Goal: Transaction & Acquisition: Purchase product/service

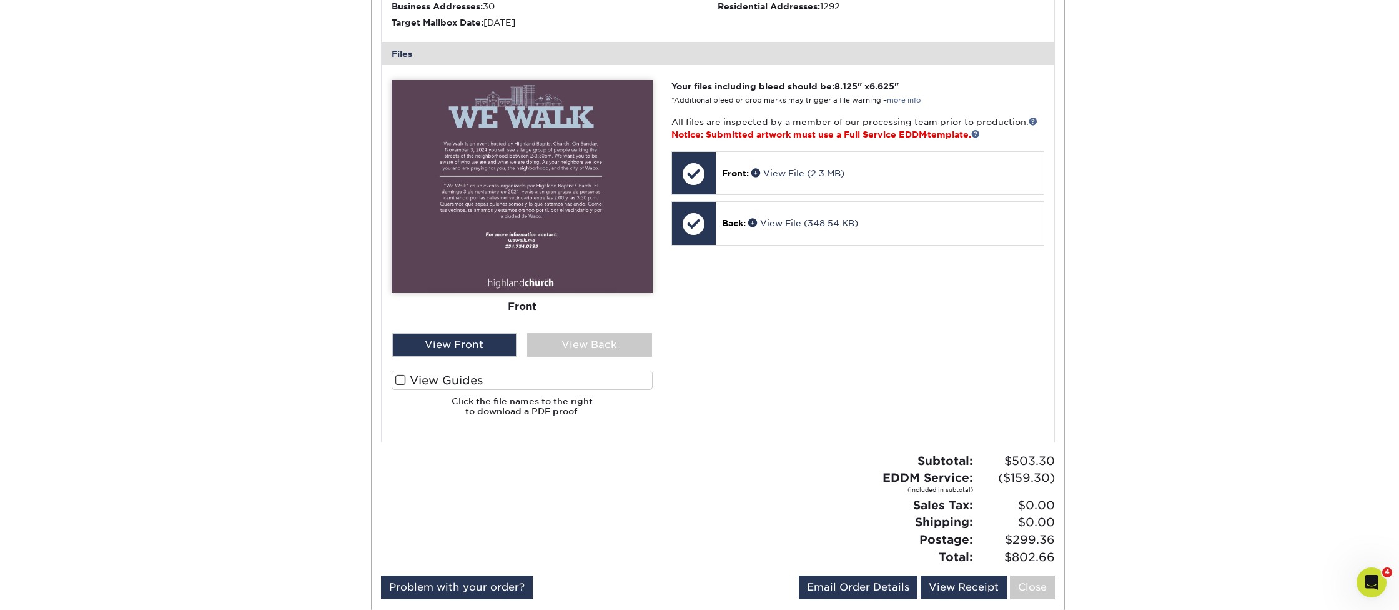
scroll to position [473, 0]
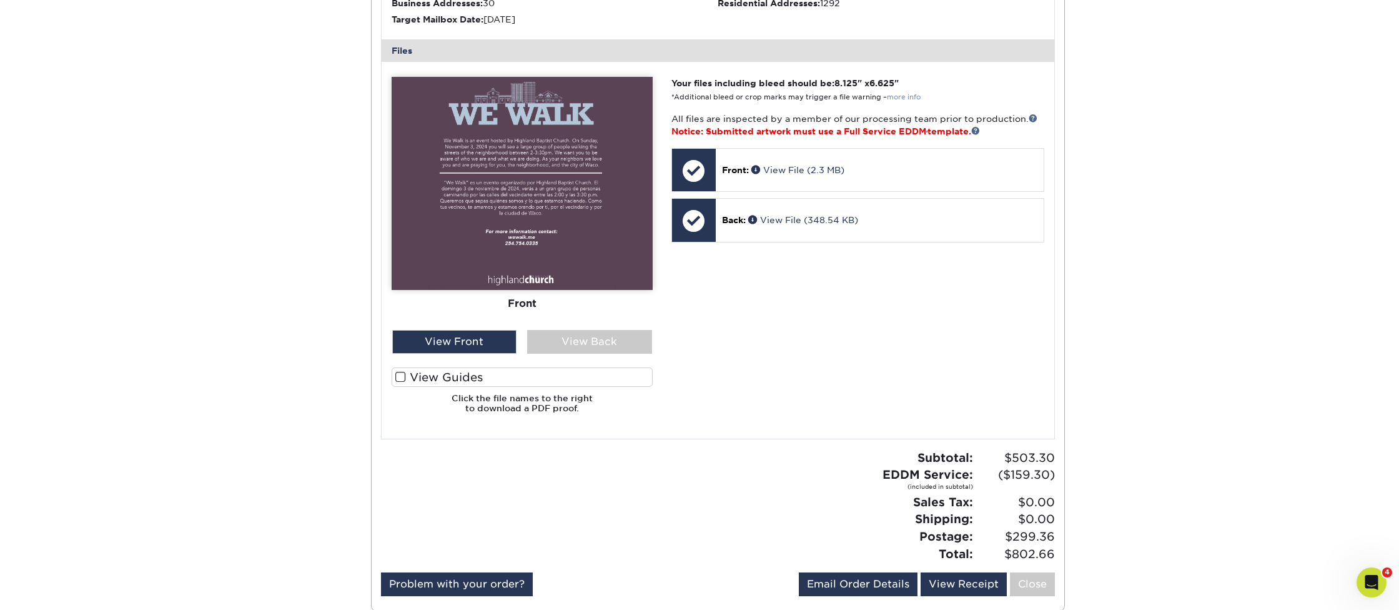
click at [904, 93] on link "more info" at bounding box center [904, 97] width 34 height 8
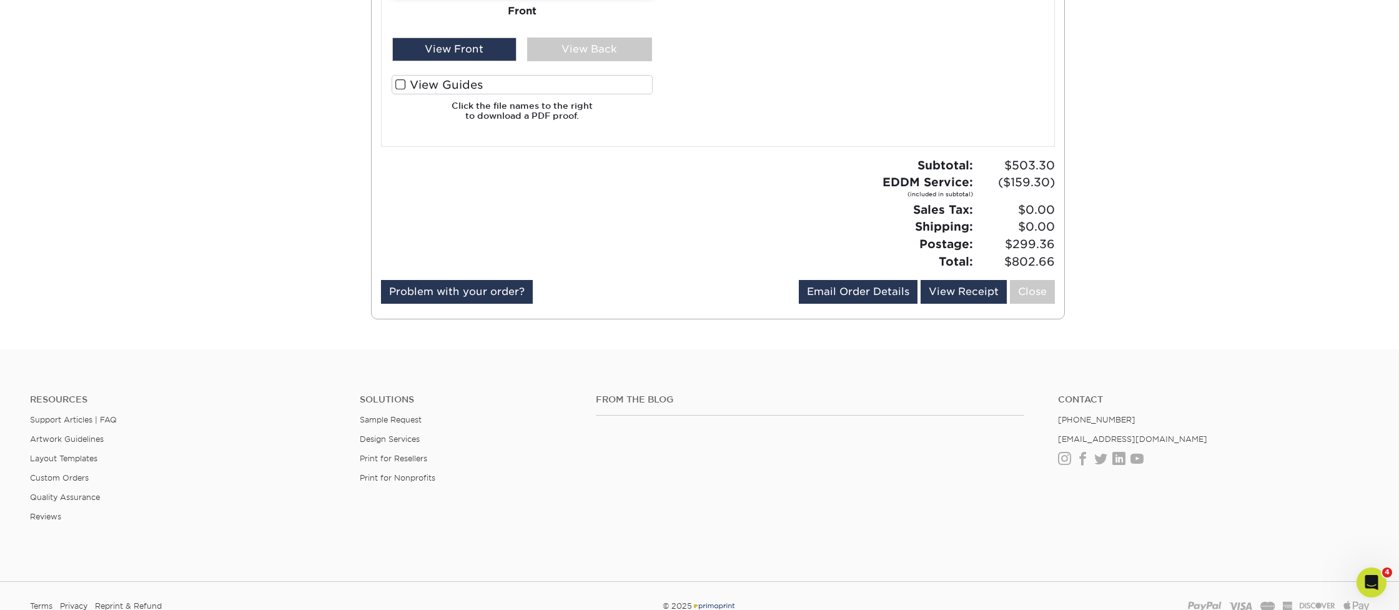
scroll to position [769, 0]
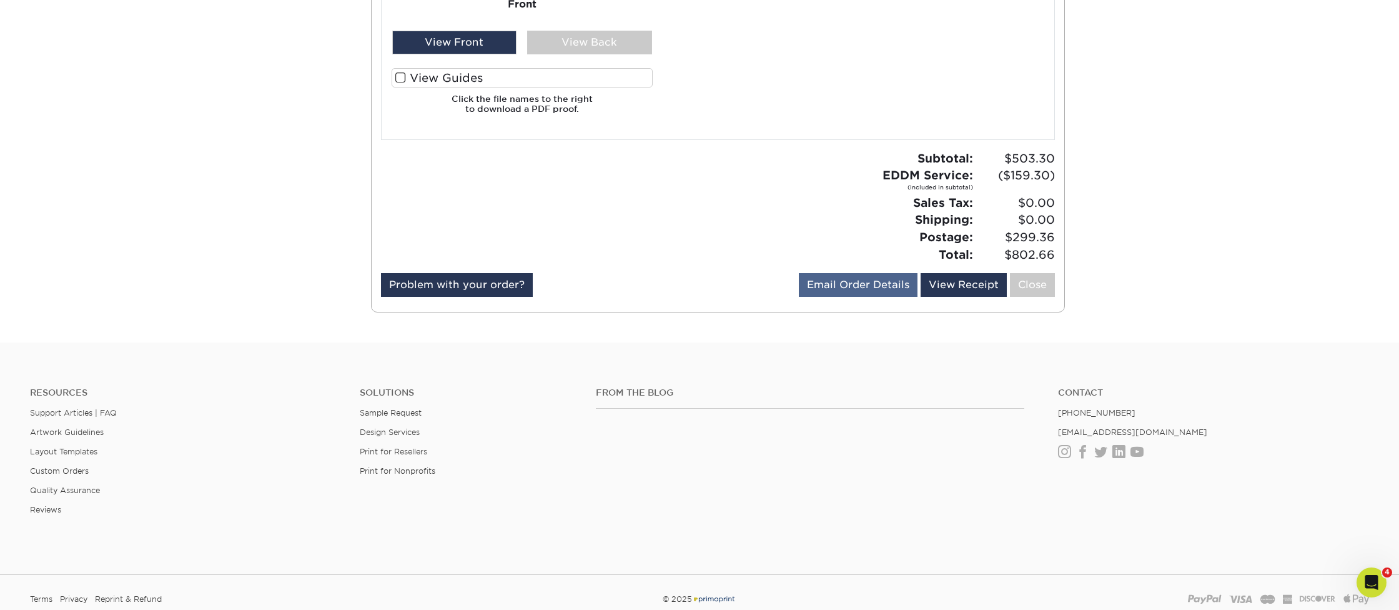
click at [869, 276] on link "Email Order Details" at bounding box center [858, 285] width 119 height 24
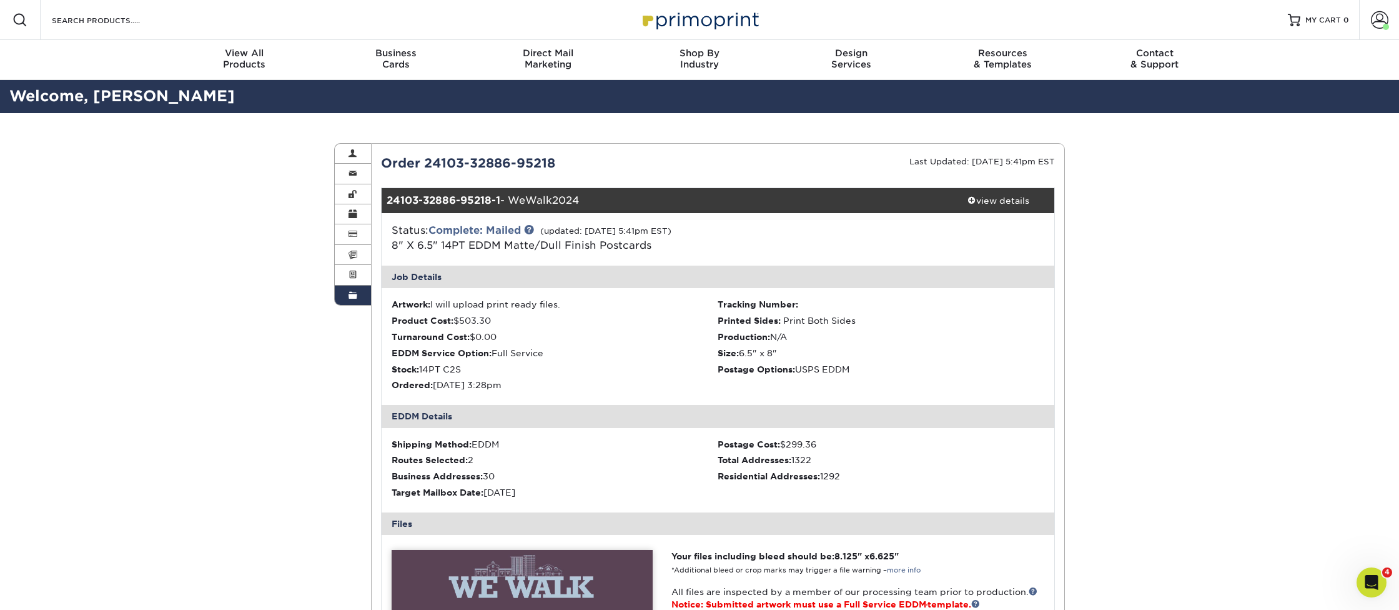
scroll to position [0, 0]
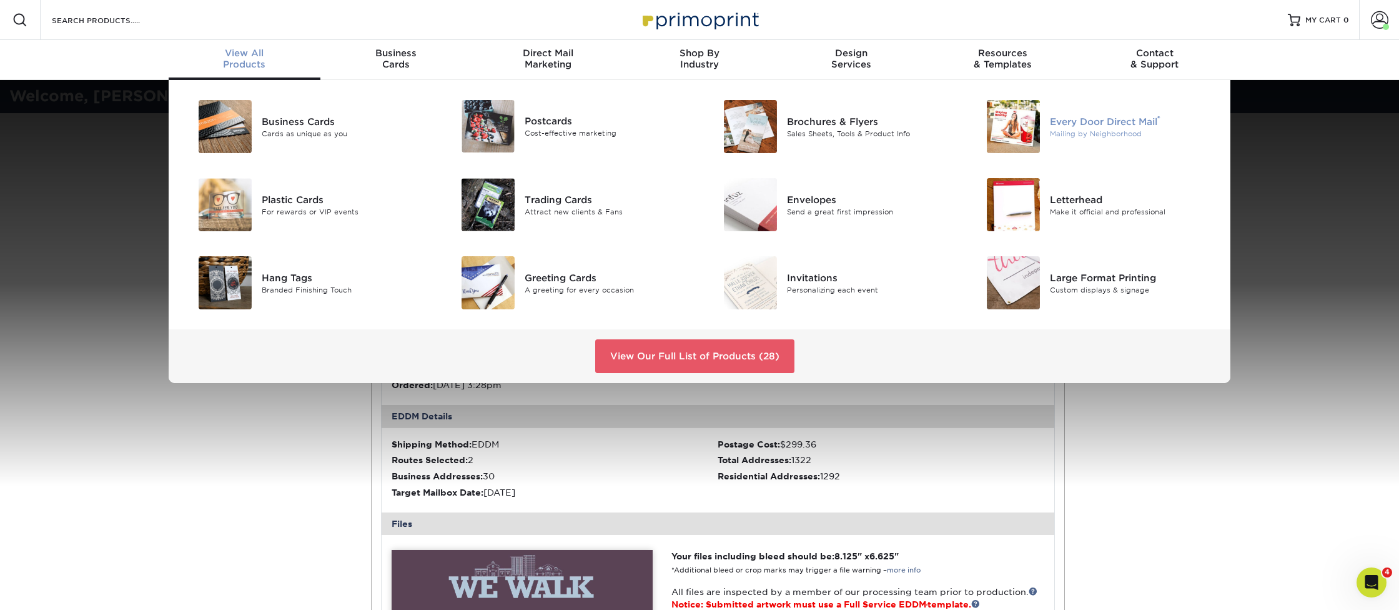
click at [1026, 127] on img at bounding box center [1013, 126] width 53 height 53
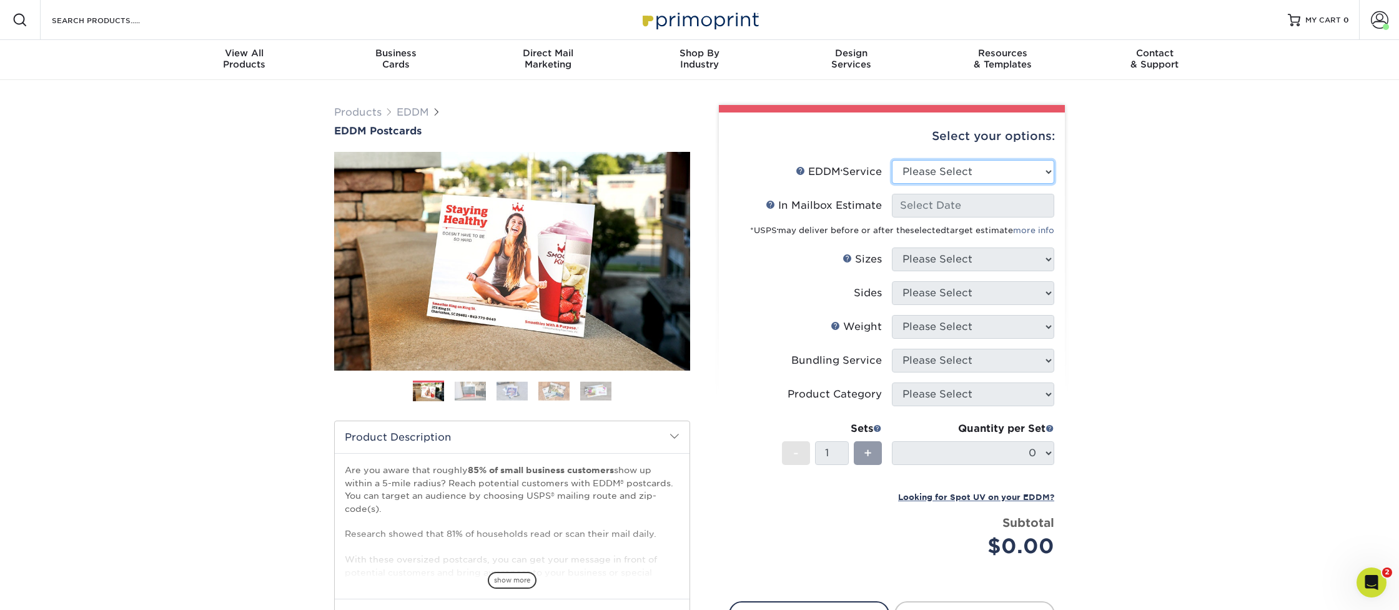
select select "full_service"
select select "-1"
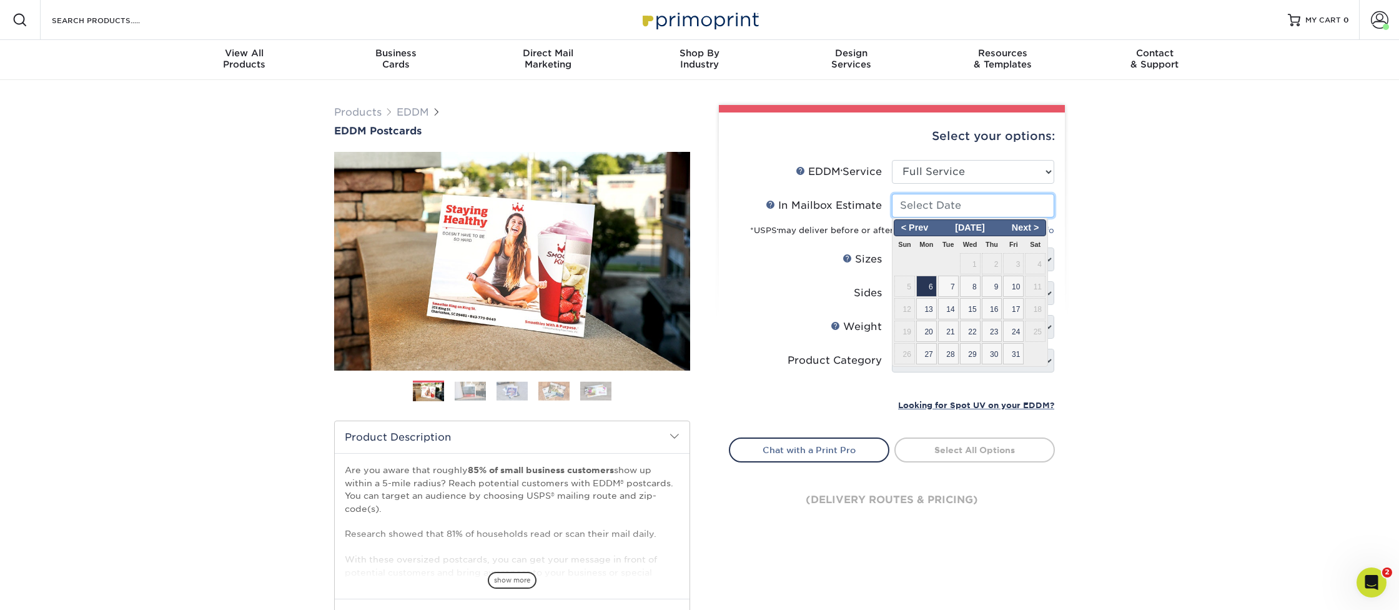
click at [971, 209] on input "In Mailbox Estimate Help In Mailbox Estimate" at bounding box center [973, 206] width 162 height 24
click at [928, 353] on span "27" at bounding box center [926, 353] width 21 height 21
type input "[DATE]"
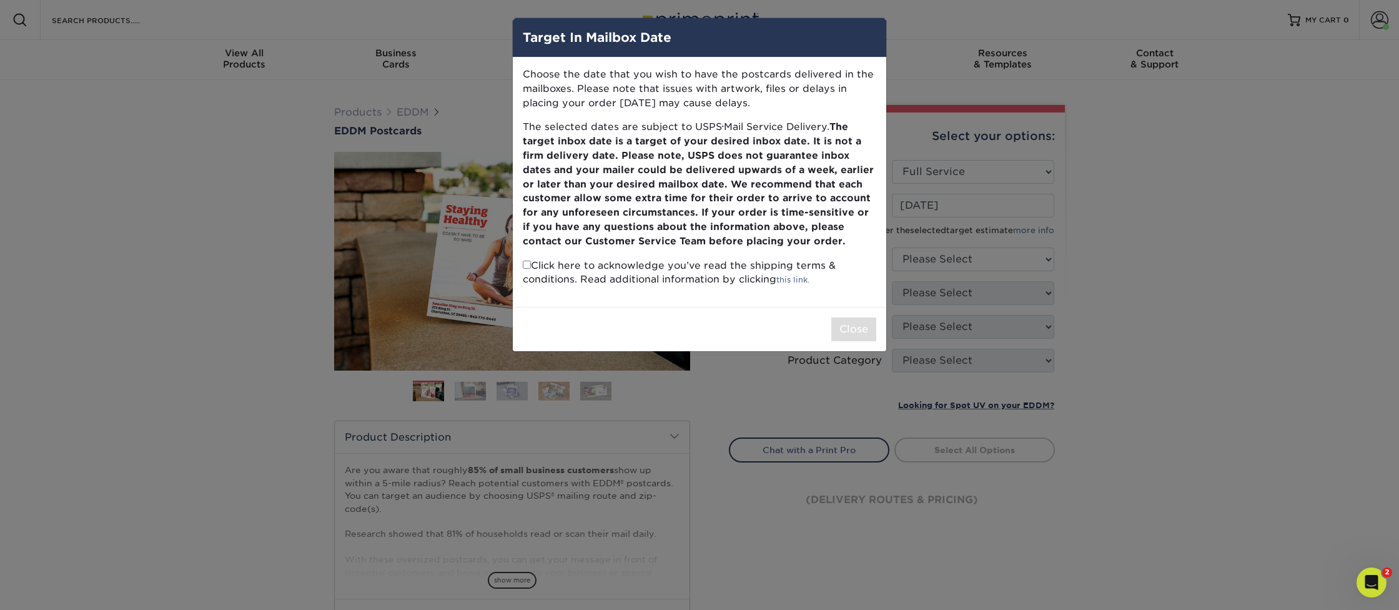
click at [904, 34] on div "Target In Mailbox Date Choose the date that you wish to have the postcards deli…" at bounding box center [699, 305] width 1399 height 610
click at [527, 260] on input "checkbox" at bounding box center [527, 264] width 8 height 8
checkbox input "true"
drag, startPoint x: 829, startPoint y: 257, endPoint x: 823, endPoint y: 253, distance: 6.8
click at [828, 259] on p "Click here to acknowledge you’ve read the shipping terms & conditions. Read add…" at bounding box center [699, 273] width 353 height 29
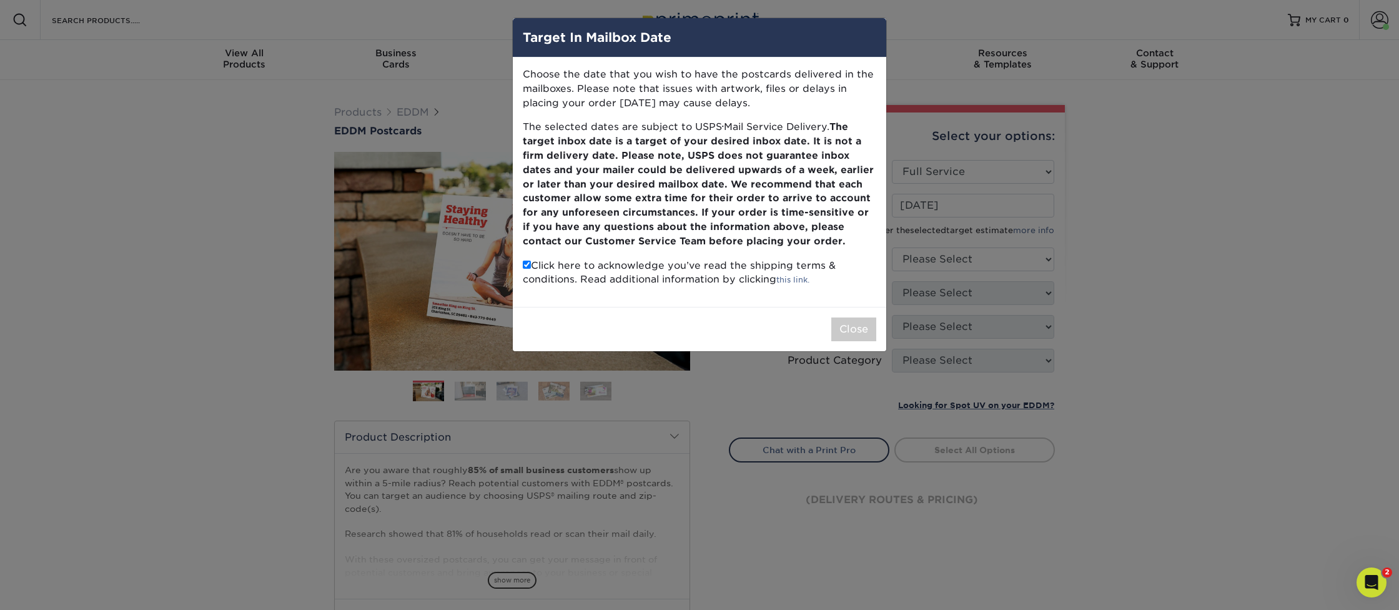
click at [1023, 119] on div "Target In Mailbox Date Choose the date that you wish to have the postcards deli…" at bounding box center [699, 305] width 1399 height 610
click at [856, 322] on button "Close" at bounding box center [853, 329] width 45 height 24
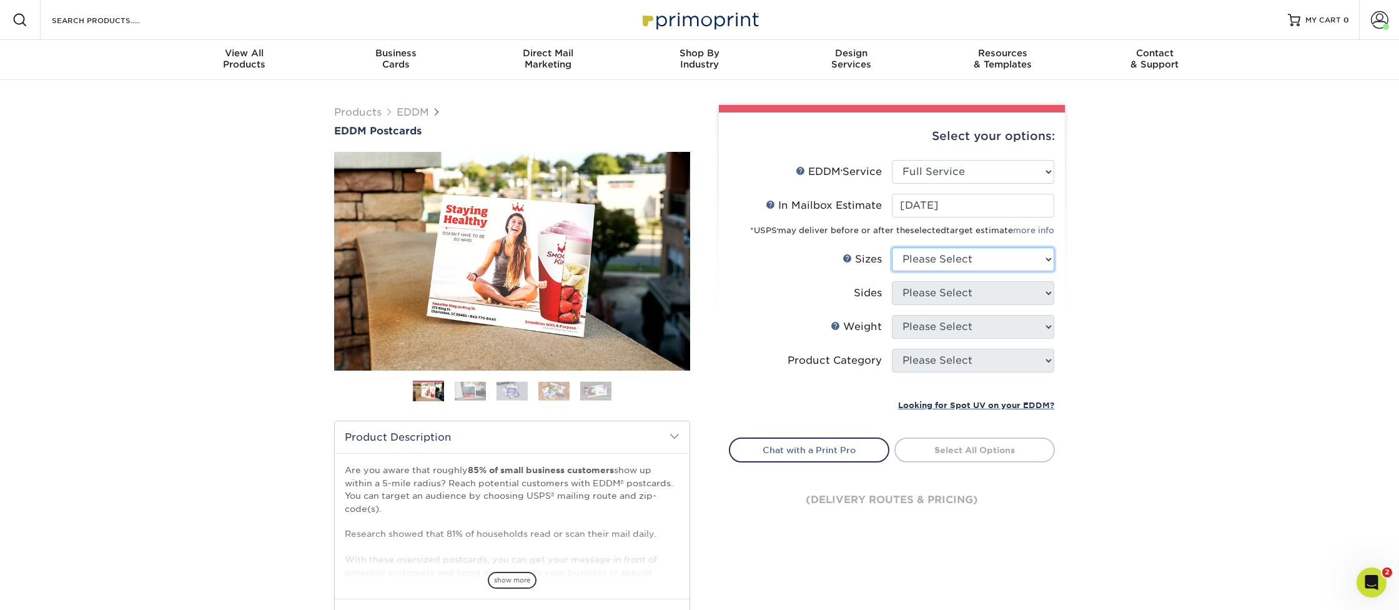
select select "6.50x8.00"
select select "13abbda7-1d64-4f25-8bb2-c179b224825d"
select select "14PT"
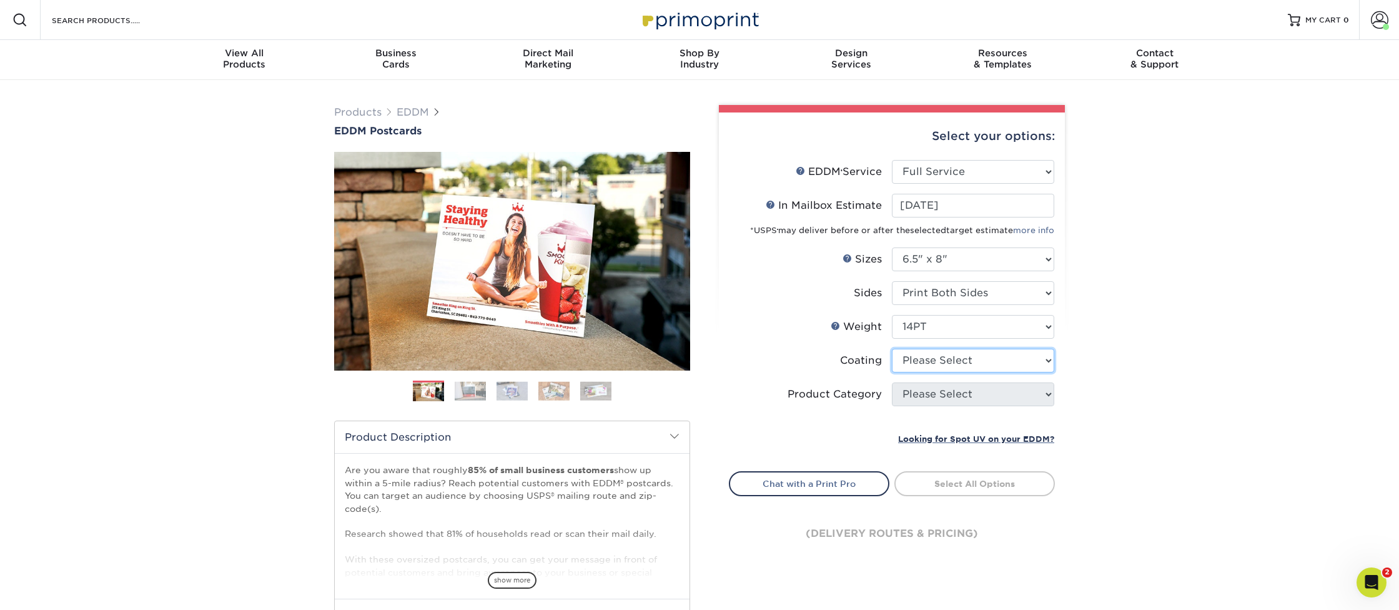
select select "121bb7b5-3b4d-429f-bd8d-bbf80e953313"
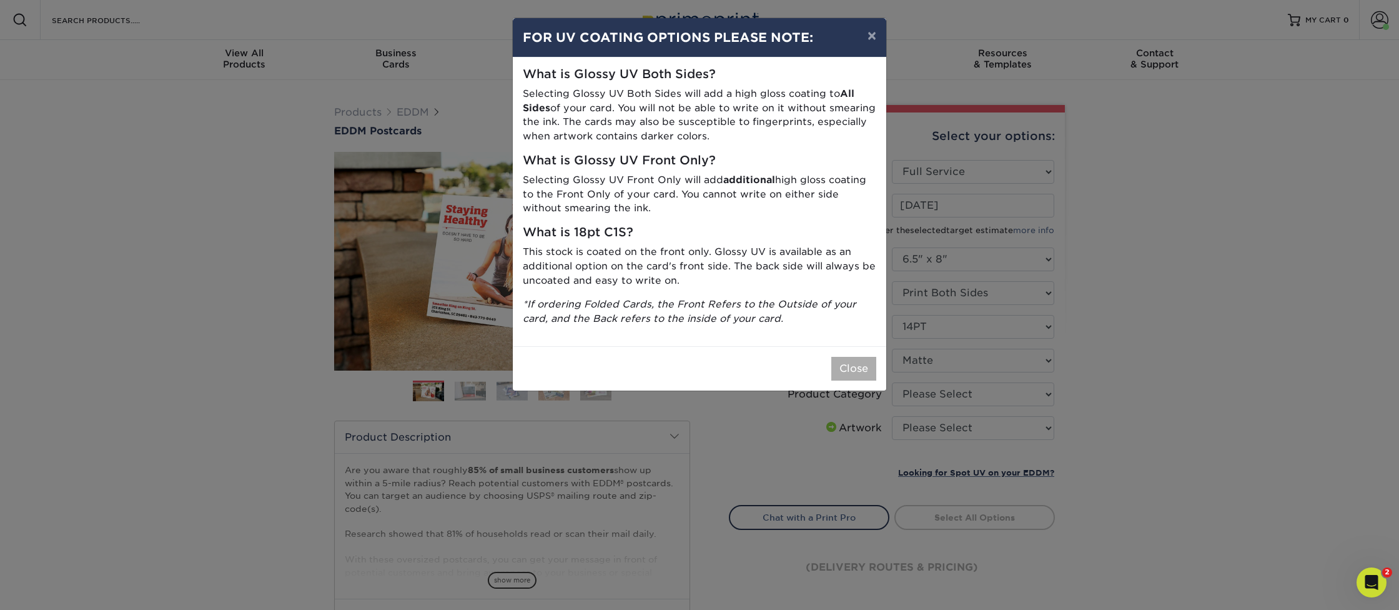
click at [861, 363] on button "Close" at bounding box center [853, 369] width 45 height 24
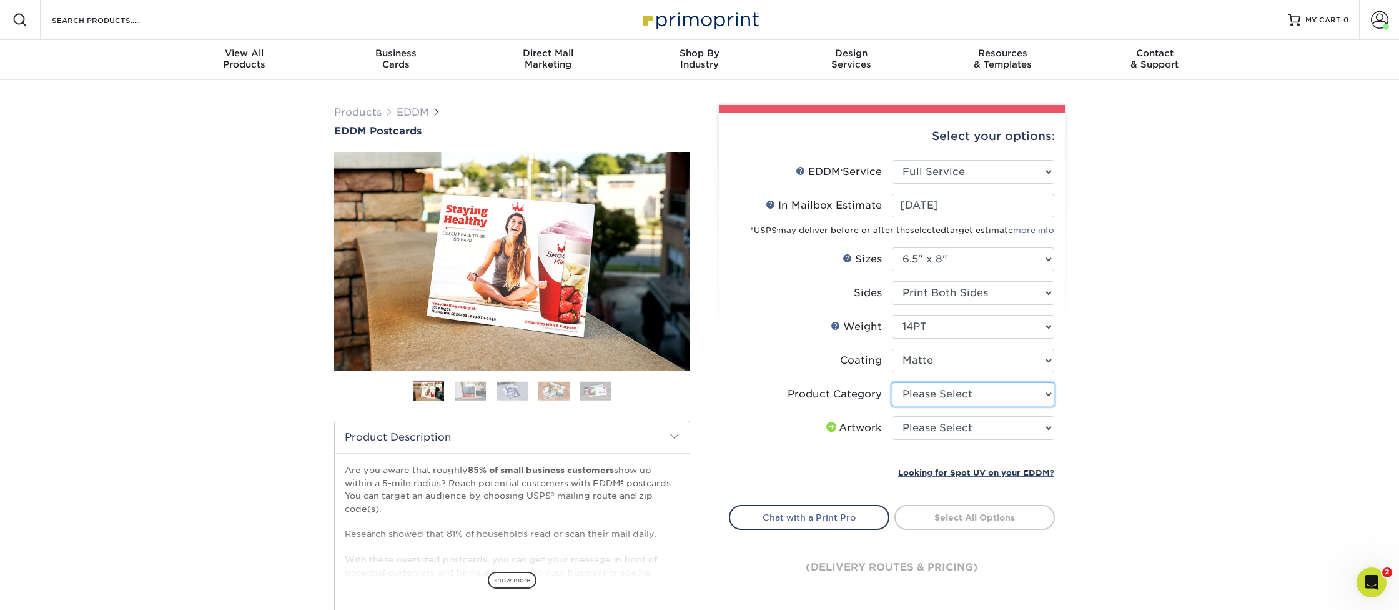
select select "9b7272e0-d6c8-4c3c-8e97-d3a1bcdab858"
select select "upload"
click at [979, 515] on link "Select Routes" at bounding box center [974, 516] width 160 height 22
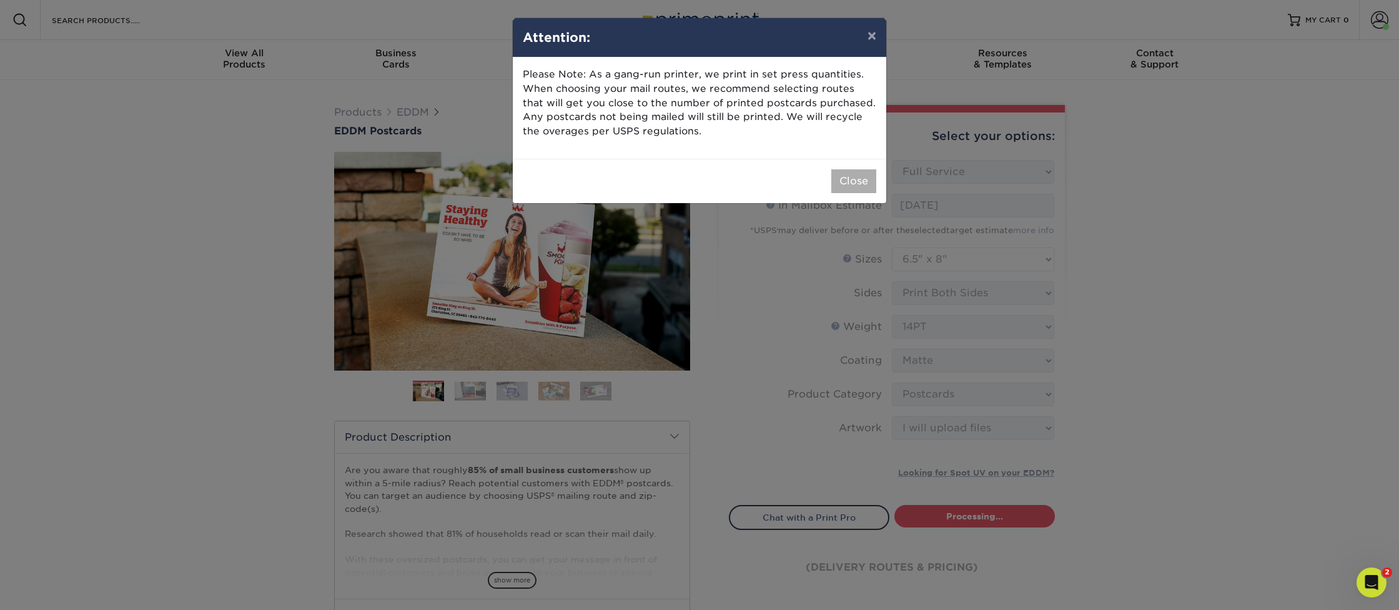
click at [853, 177] on button "Close" at bounding box center [853, 181] width 45 height 24
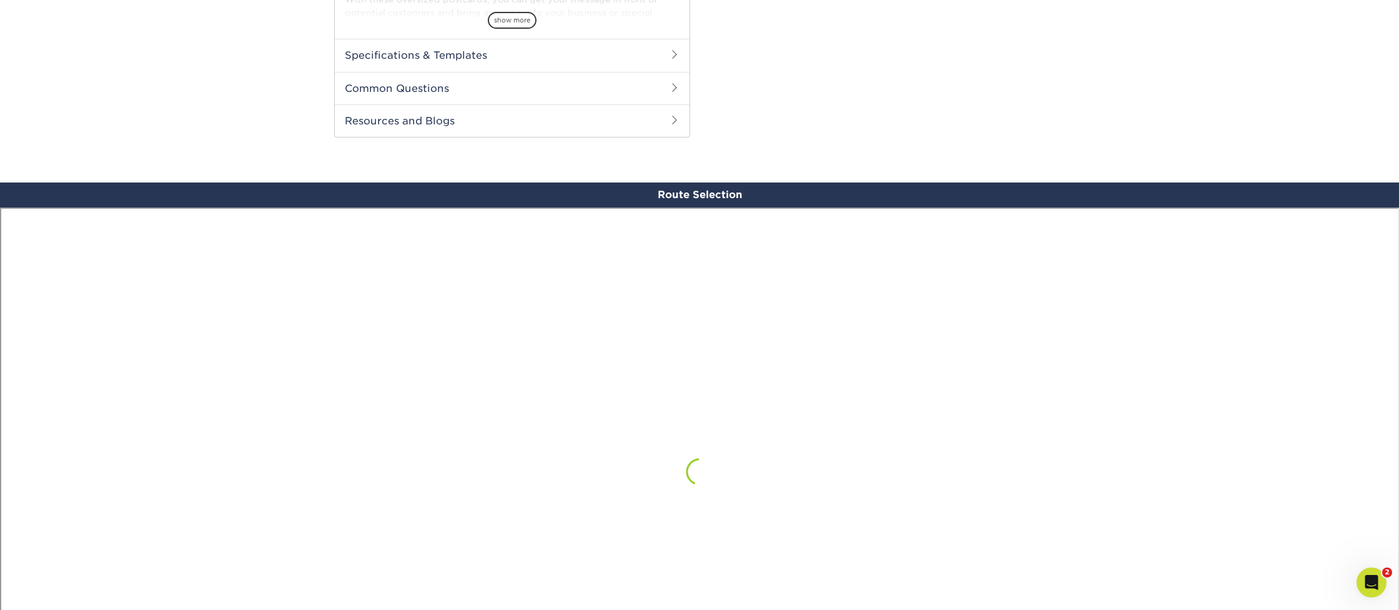
scroll to position [557, 0]
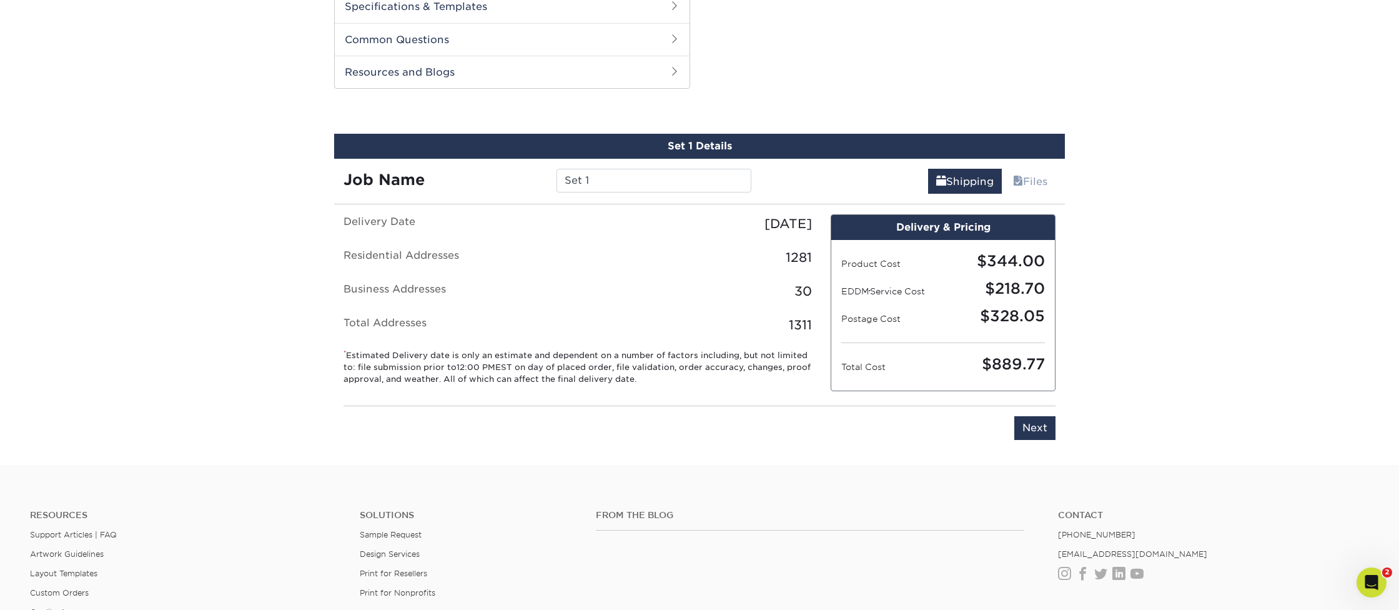
scroll to position [576, 0]
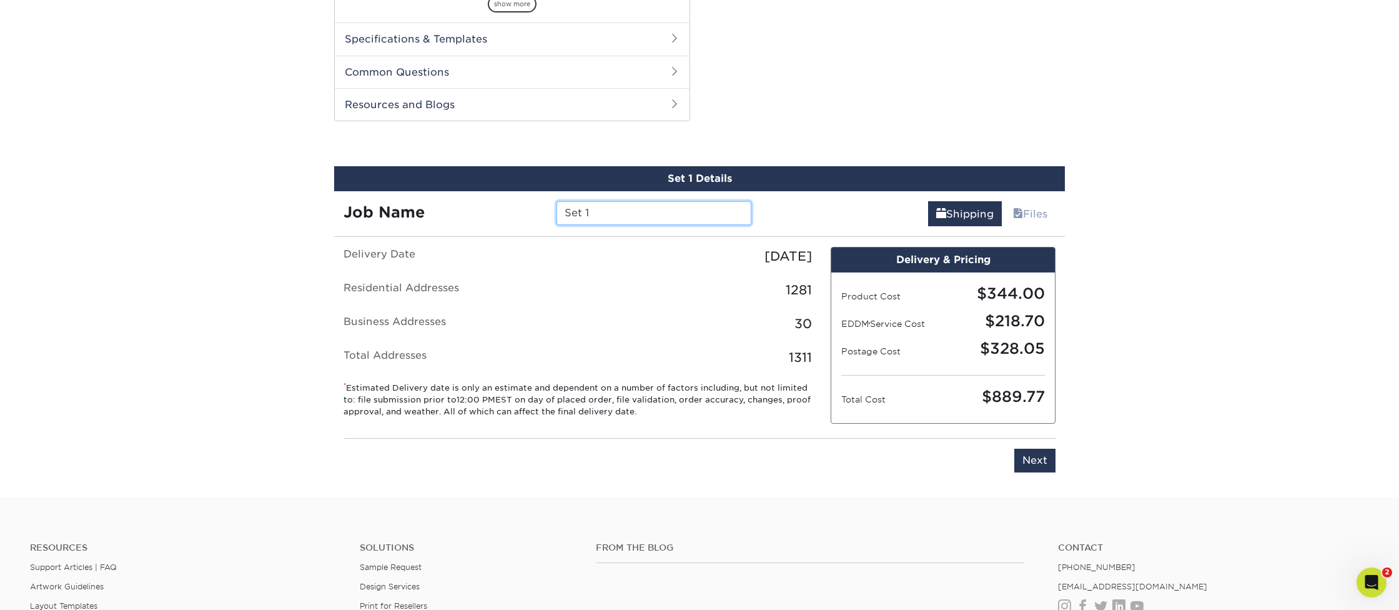
drag, startPoint x: 598, startPoint y: 212, endPoint x: 531, endPoint y: 208, distance: 67.0
click at [531, 208] on div "Job Name Set 1" at bounding box center [547, 213] width 427 height 24
type input "WeWalk2025"
click at [783, 216] on div "Shipping Files" at bounding box center [913, 208] width 305 height 35
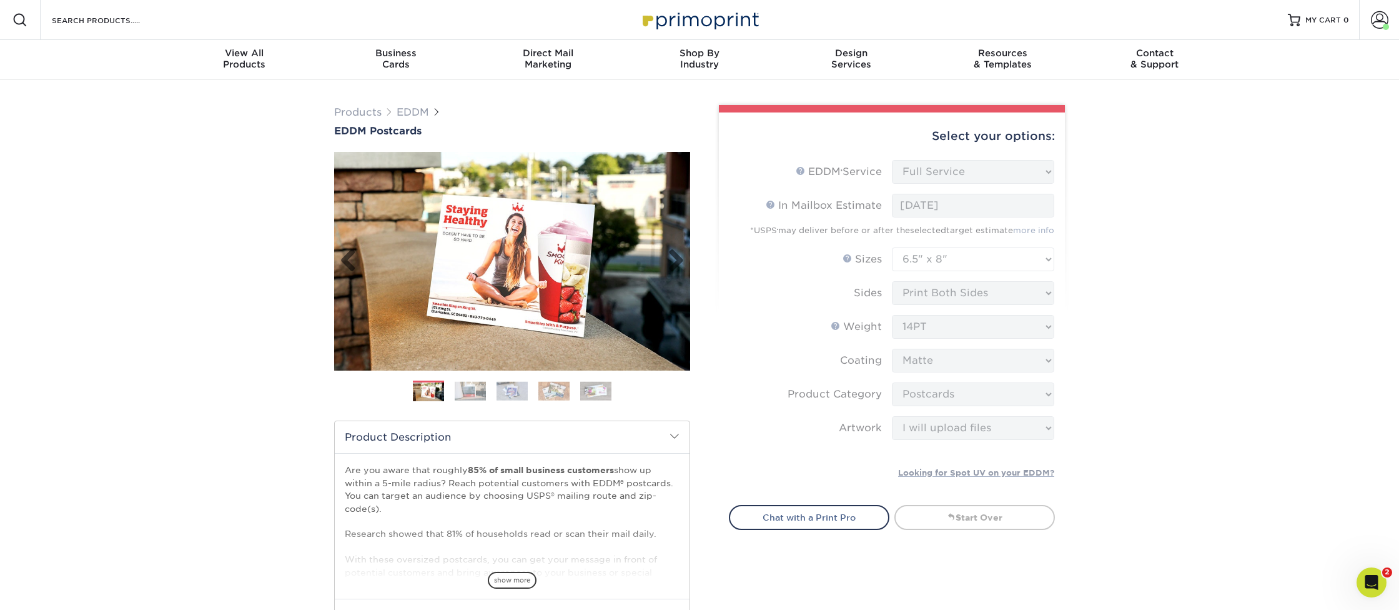
scroll to position [0, 0]
click at [671, 257] on link "Next" at bounding box center [671, 261] width 25 height 25
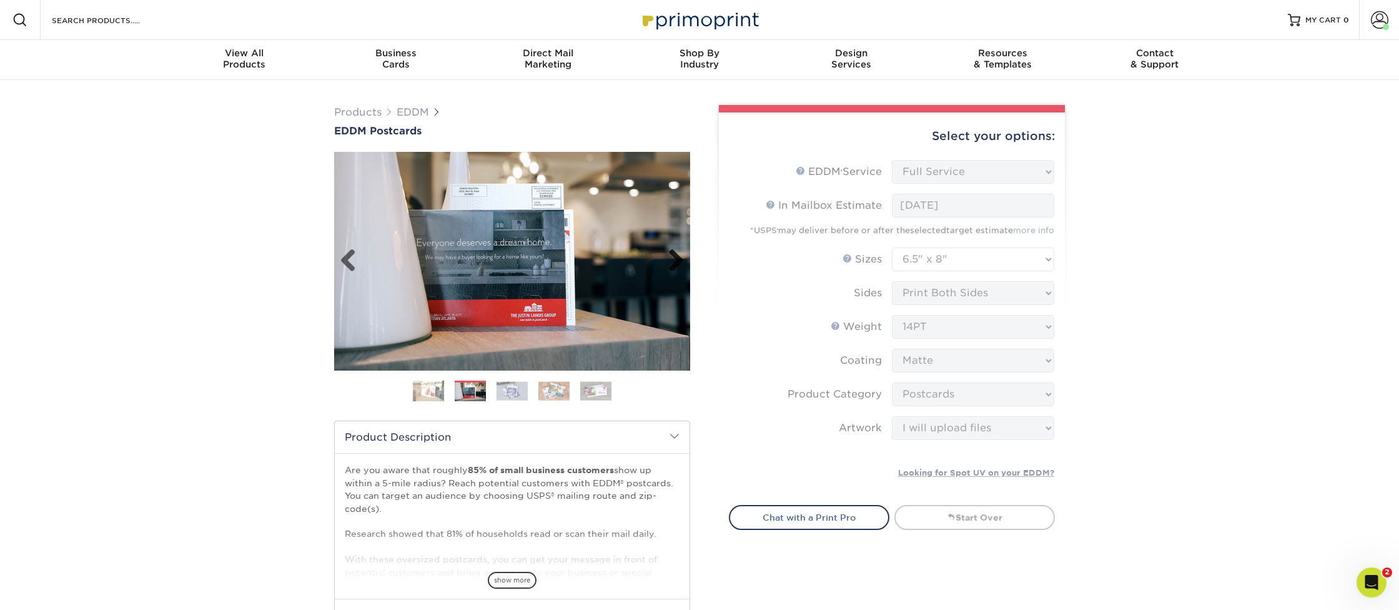
click at [671, 257] on link "Next" at bounding box center [671, 261] width 25 height 25
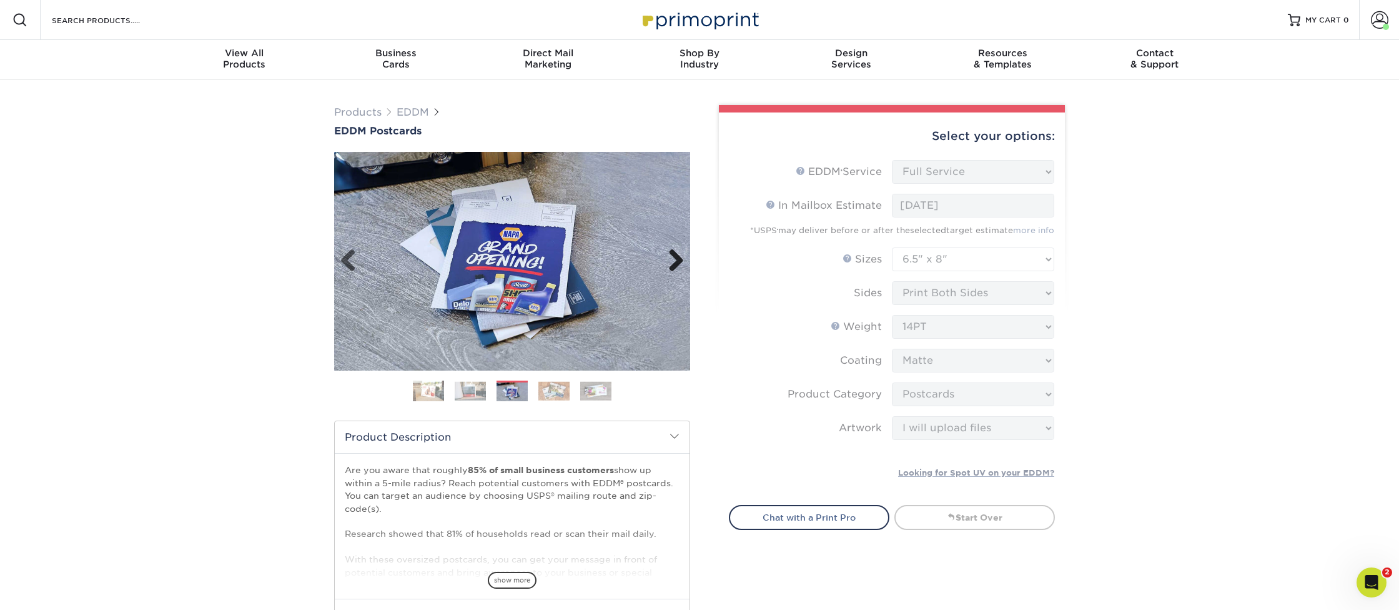
click at [671, 257] on link "Next" at bounding box center [671, 261] width 25 height 25
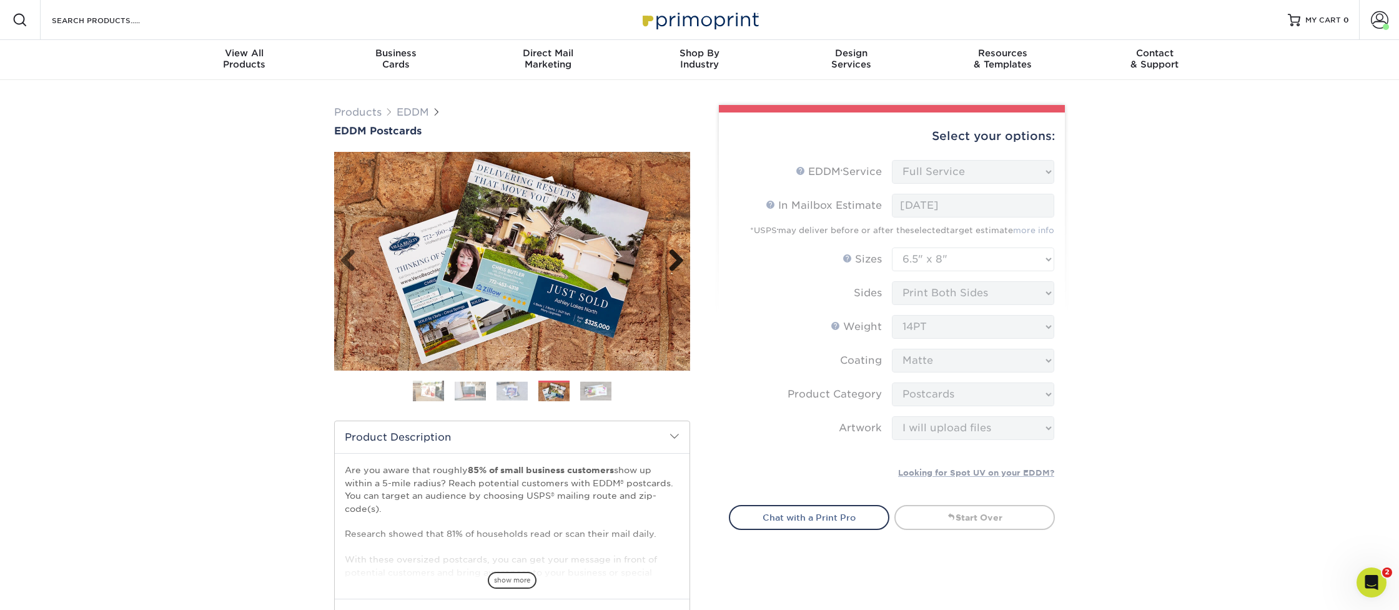
click at [671, 257] on link "Next" at bounding box center [671, 261] width 25 height 25
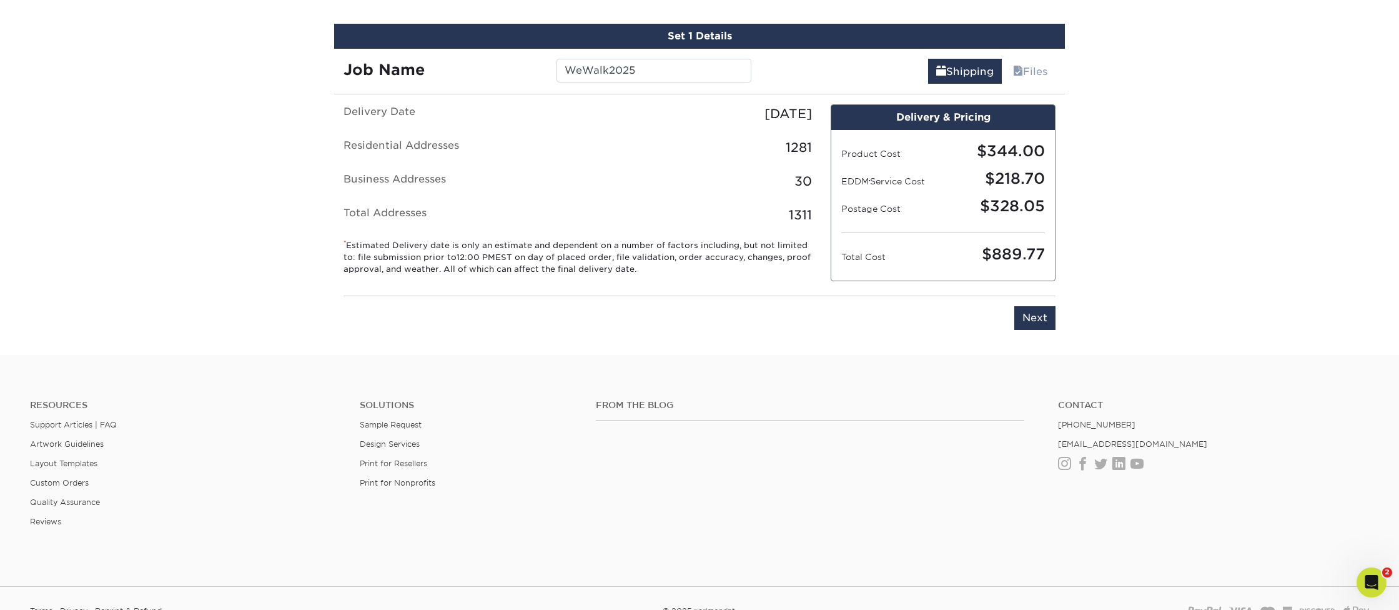
scroll to position [719, 0]
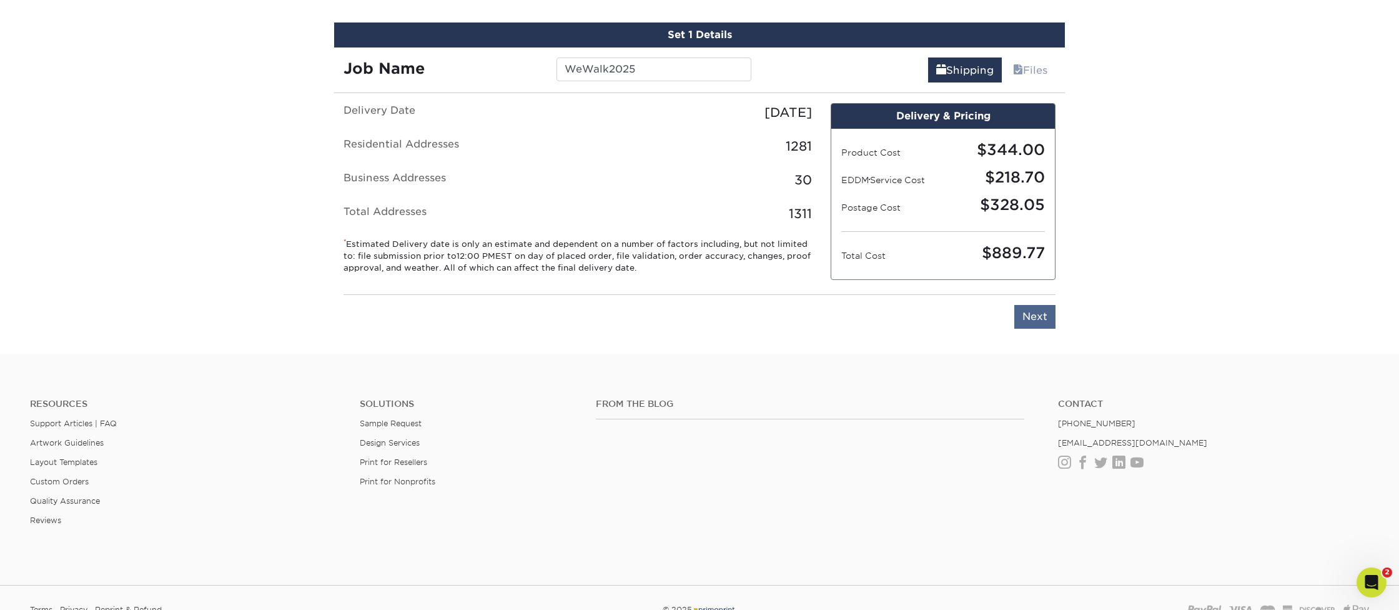
click at [1029, 319] on input "Next" at bounding box center [1034, 317] width 41 height 24
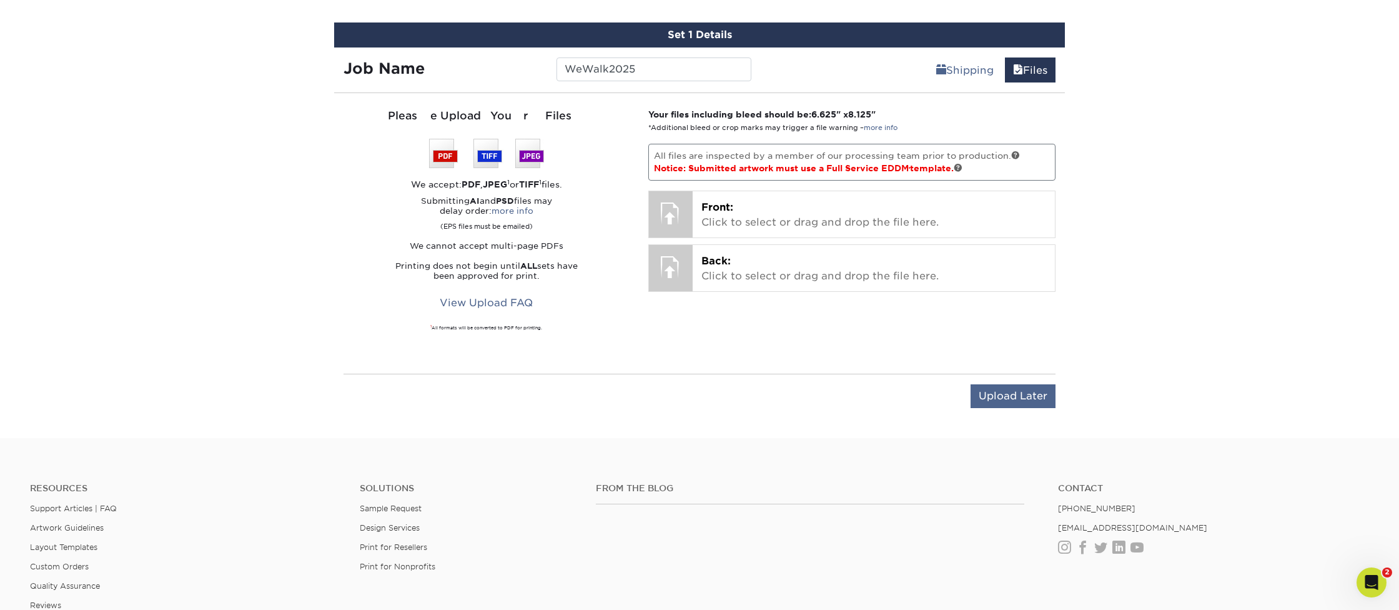
click at [998, 397] on input "Upload Later" at bounding box center [1012, 396] width 85 height 24
